Goal: Check status: Check status

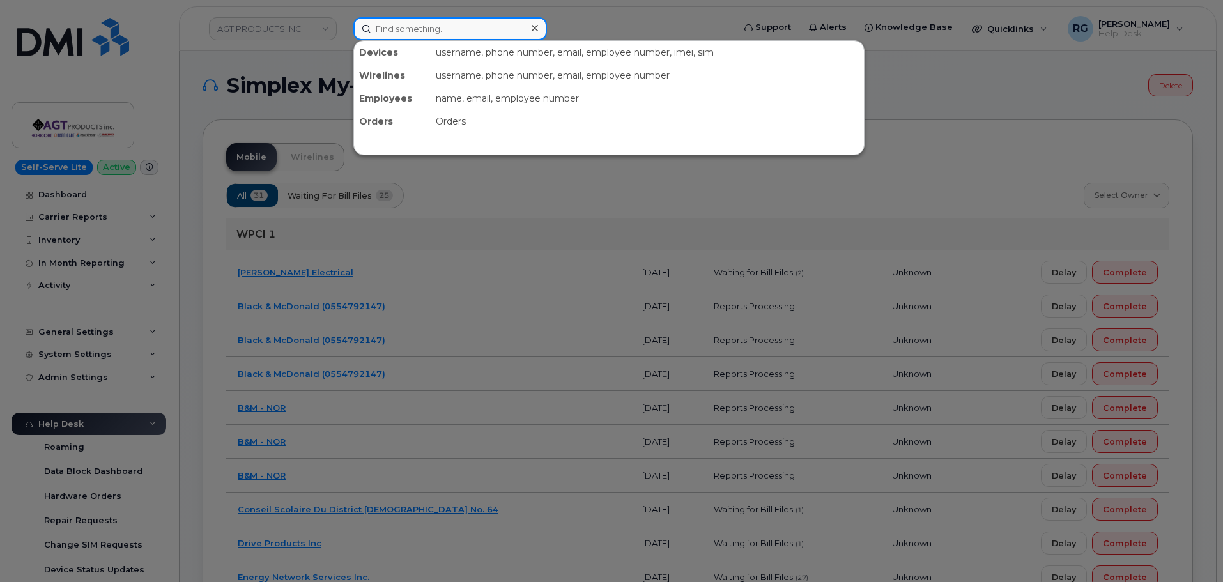
click at [432, 31] on input at bounding box center [450, 28] width 194 height 23
paste input "[PHONE_NUMBER]"
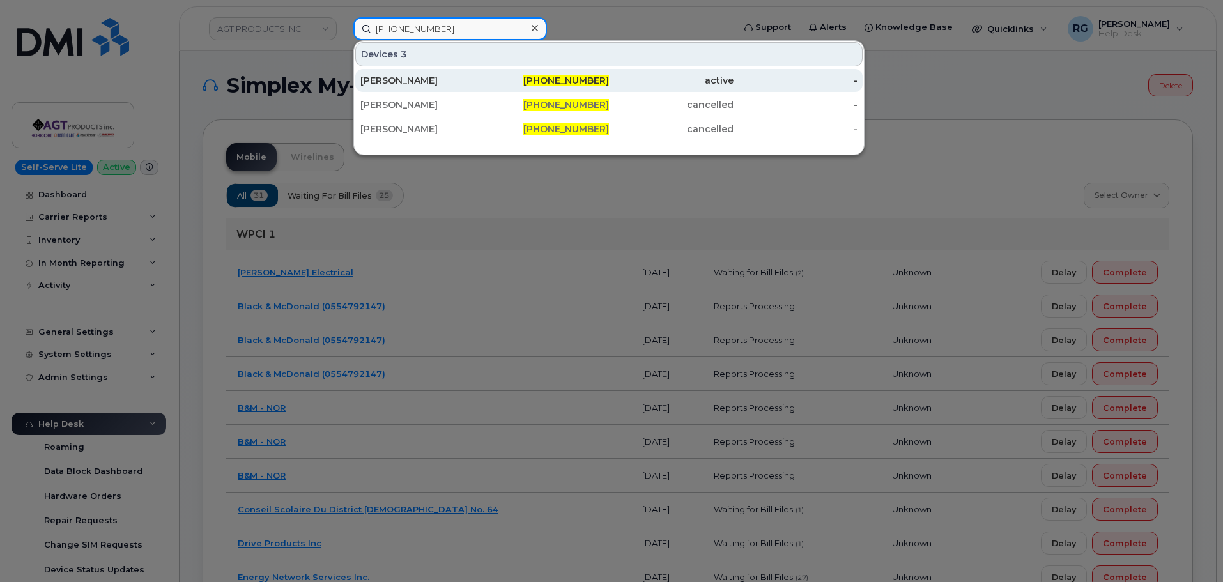
type input "[PHONE_NUMBER]"
click at [459, 74] on div "[PERSON_NAME]" at bounding box center [422, 80] width 125 height 23
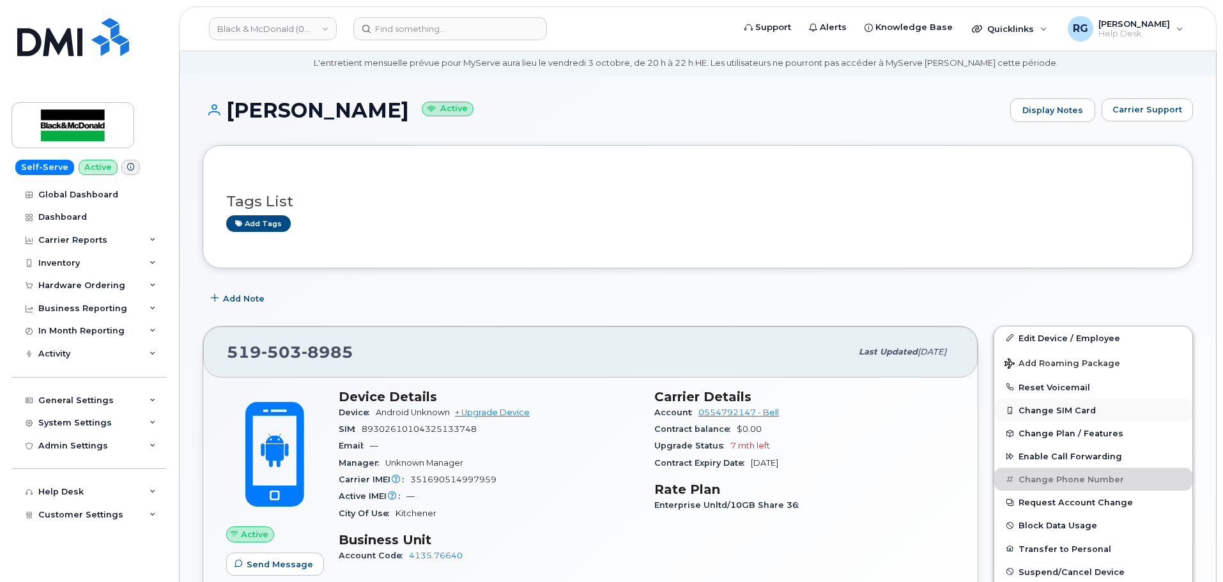
scroll to position [64, 0]
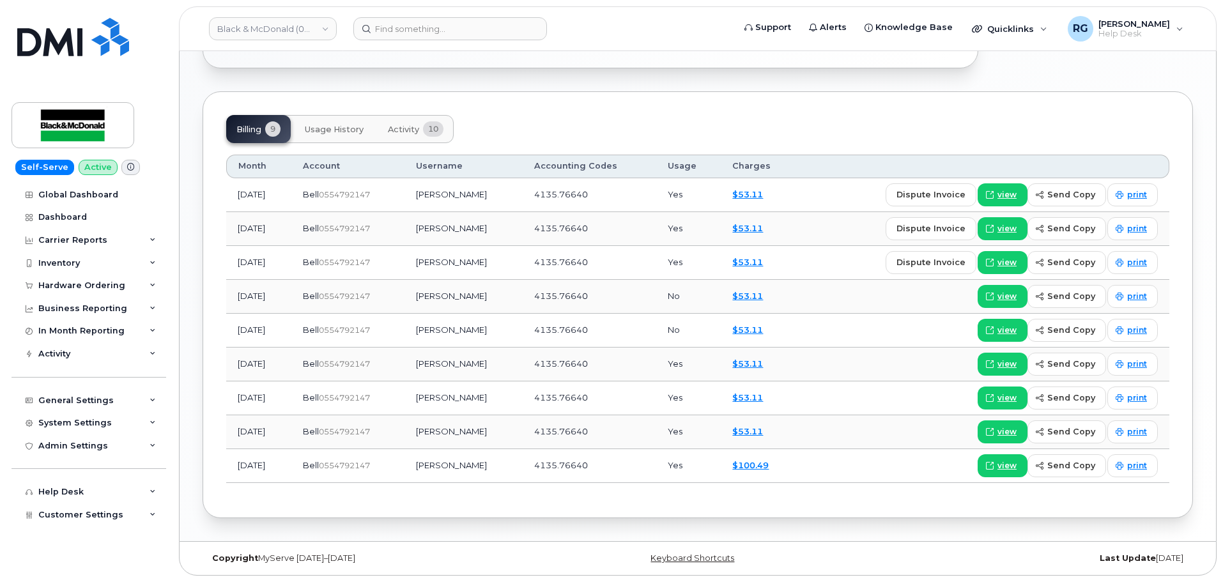
click at [342, 130] on span "Usage History" at bounding box center [334, 130] width 59 height 10
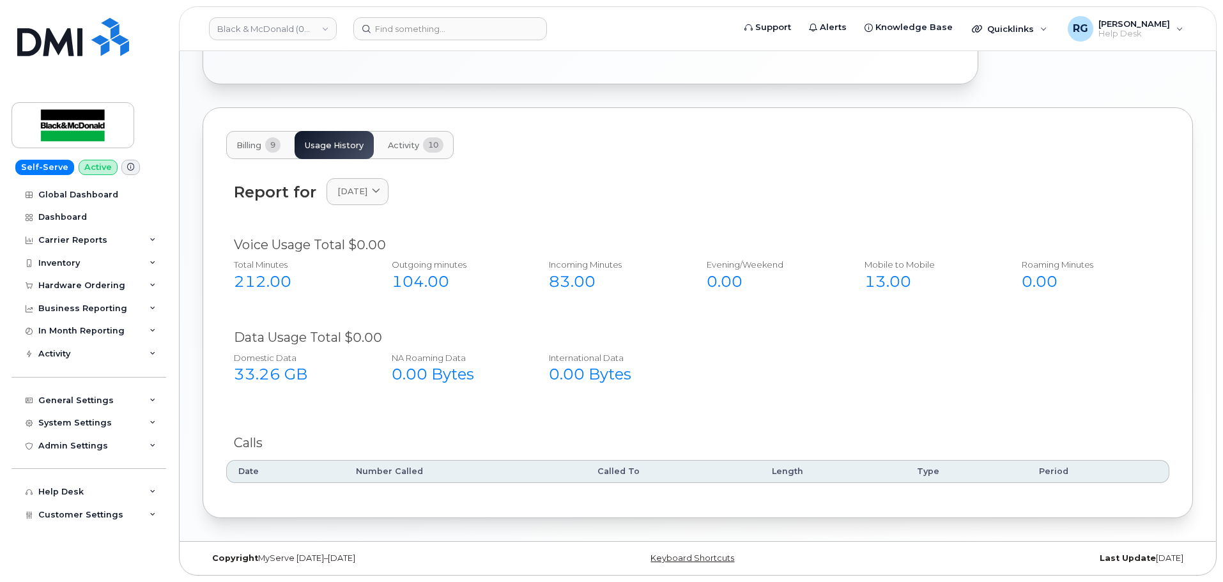
scroll to position [661, 0]
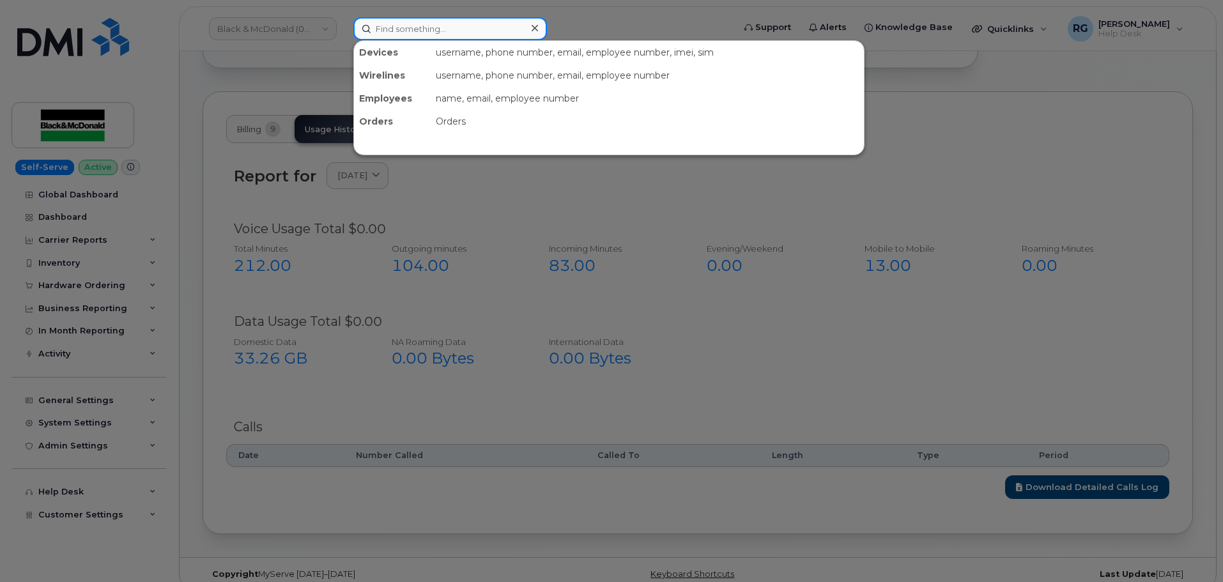
click at [408, 25] on input at bounding box center [450, 28] width 194 height 23
paste input "4169513118"
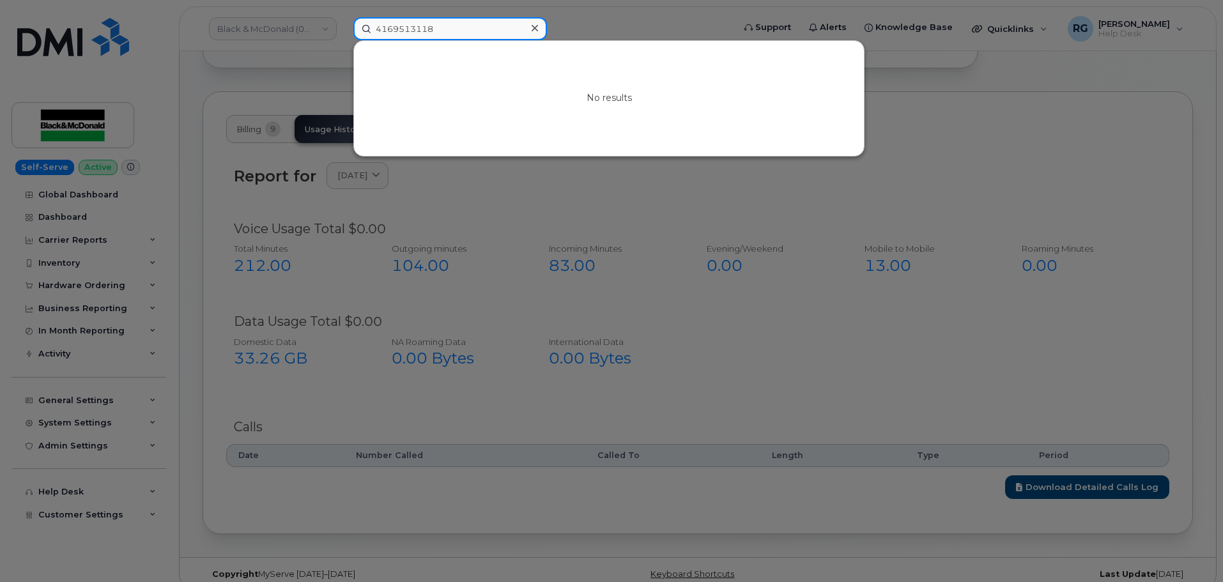
type input "4169513118"
click at [485, 377] on div at bounding box center [611, 291] width 1223 height 582
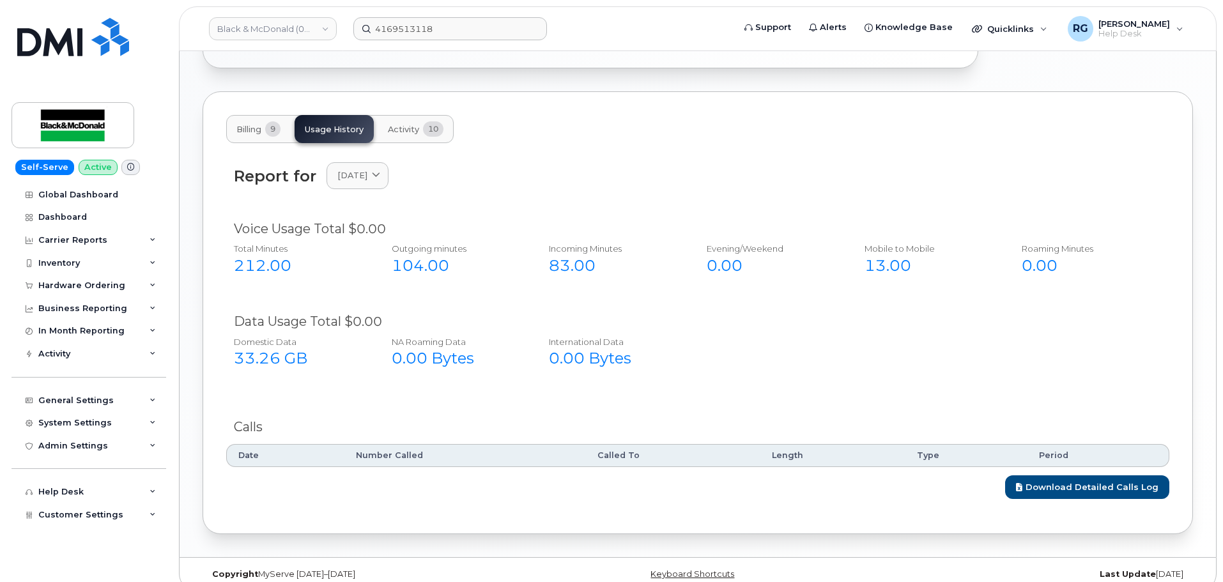
click at [427, 131] on span "10" at bounding box center [433, 128] width 20 height 15
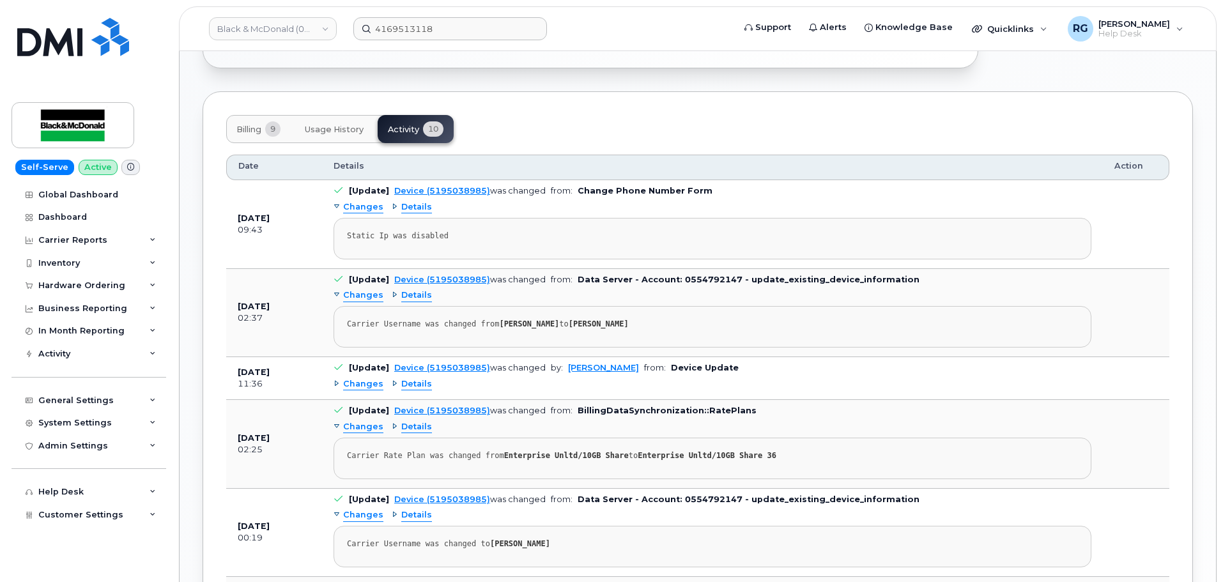
click at [363, 206] on span "Changes" at bounding box center [363, 207] width 40 height 12
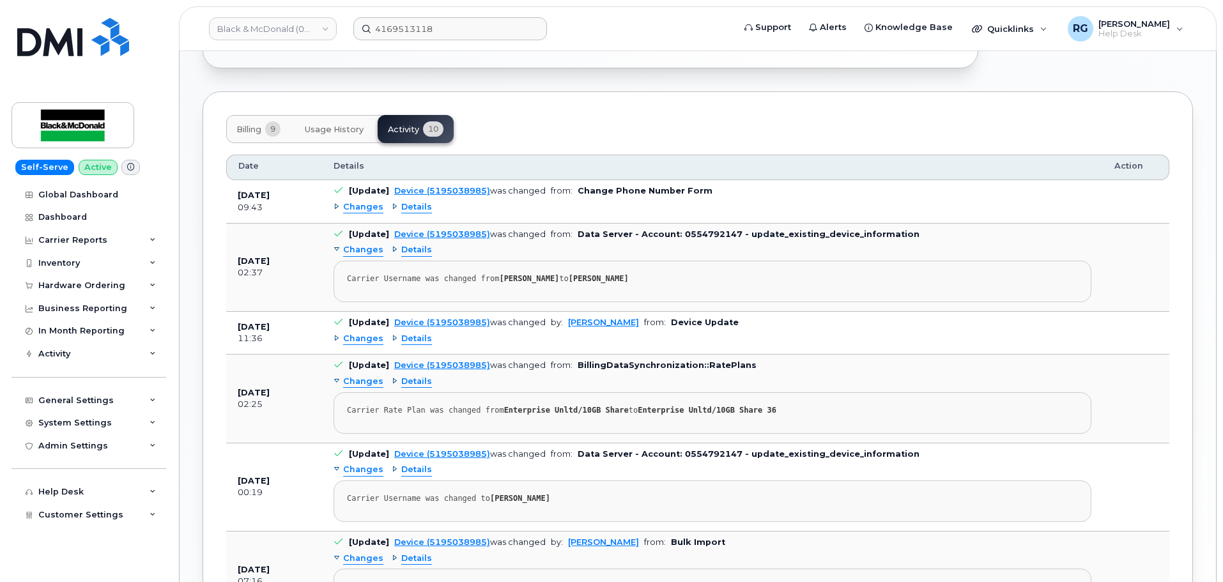
click at [401, 206] on span "Details" at bounding box center [416, 207] width 31 height 12
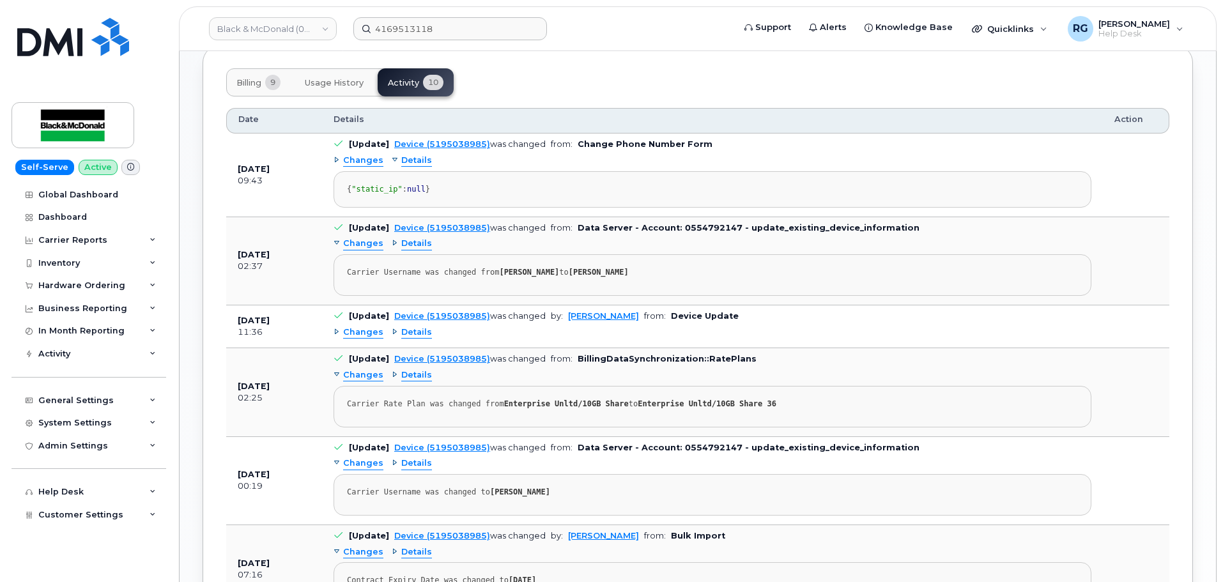
scroll to position [725, 0]
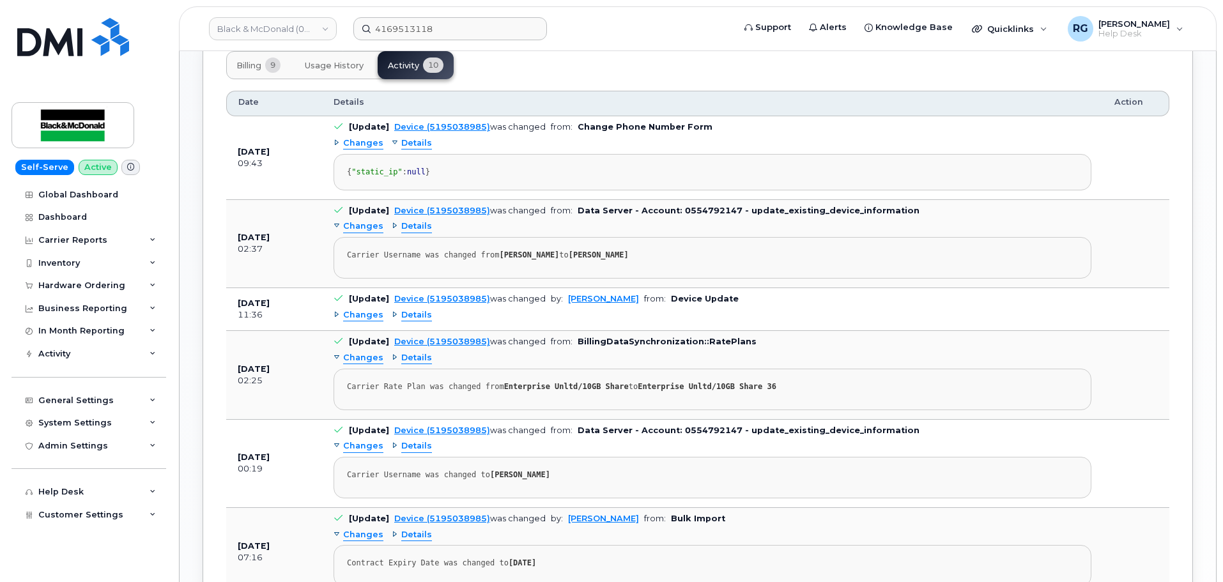
click at [405, 233] on span "Details" at bounding box center [416, 226] width 31 height 12
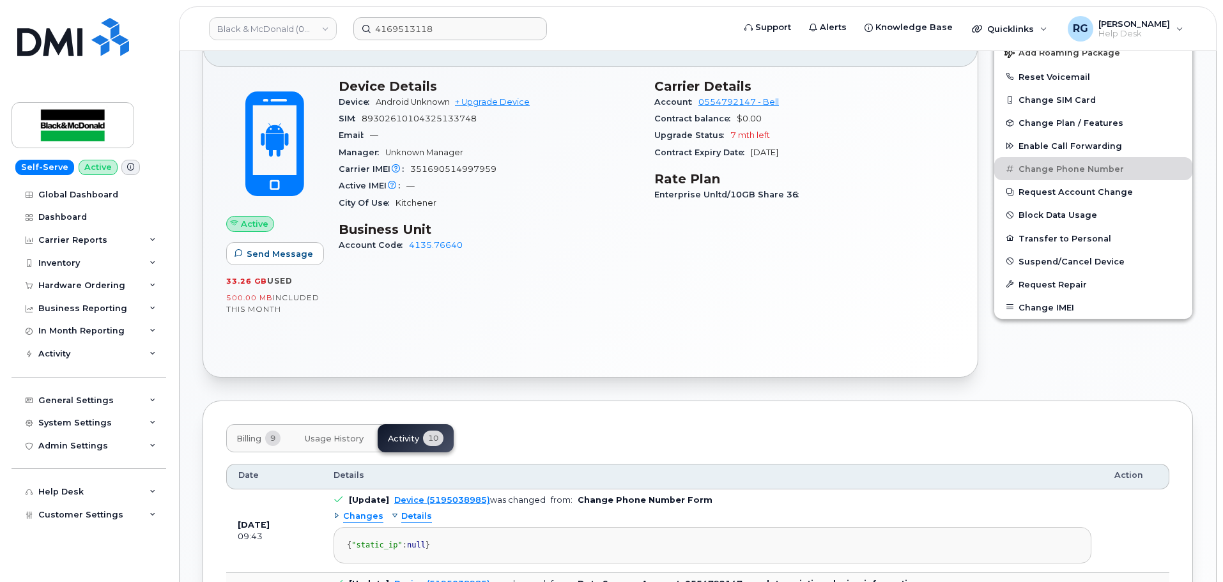
scroll to position [342, 0]
